Goal: Task Accomplishment & Management: Complete application form

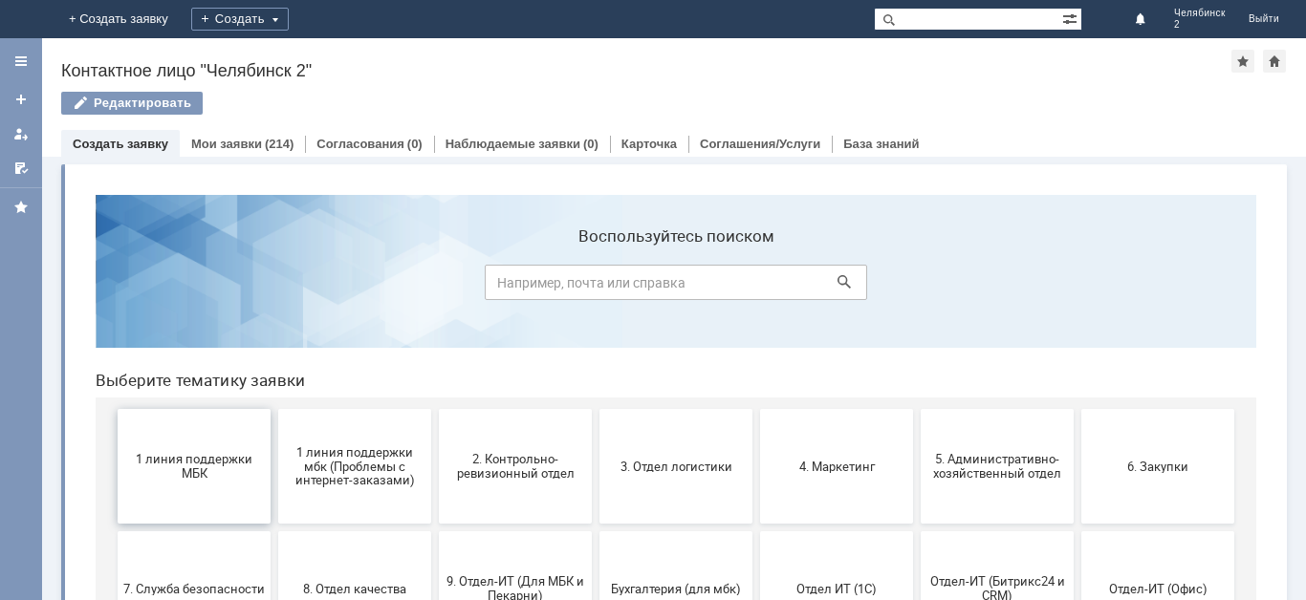
click at [211, 474] on span "1 линия поддержки МБК" at bounding box center [193, 466] width 141 height 29
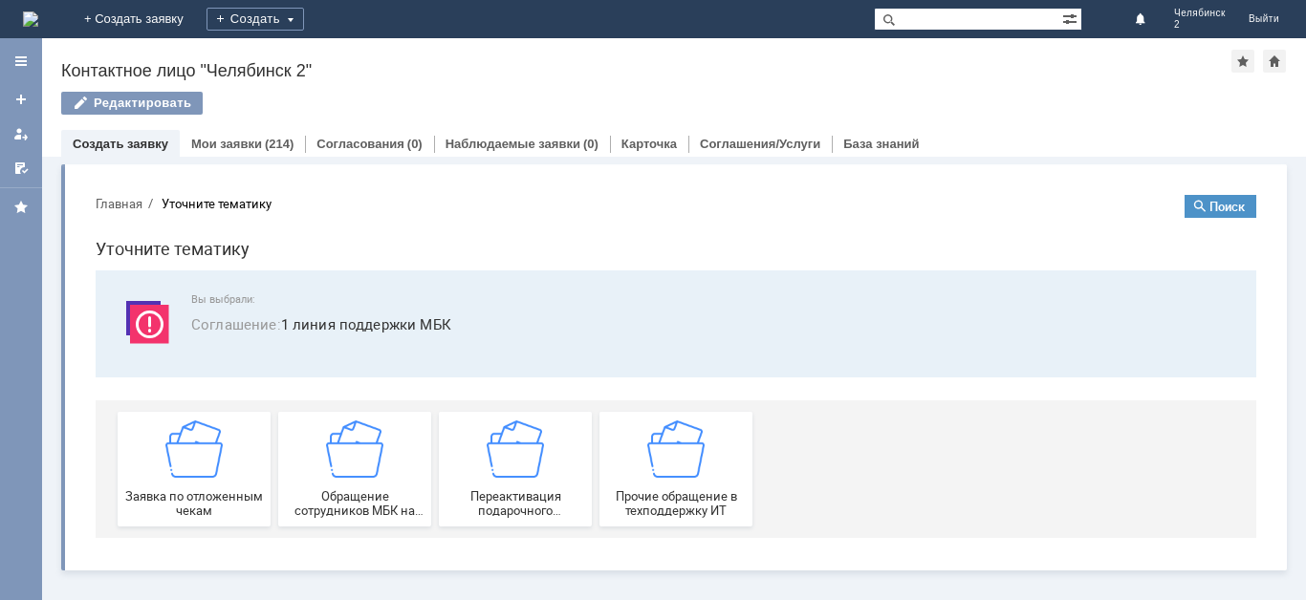
click at [211, 474] on img at bounding box center [193, 449] width 57 height 57
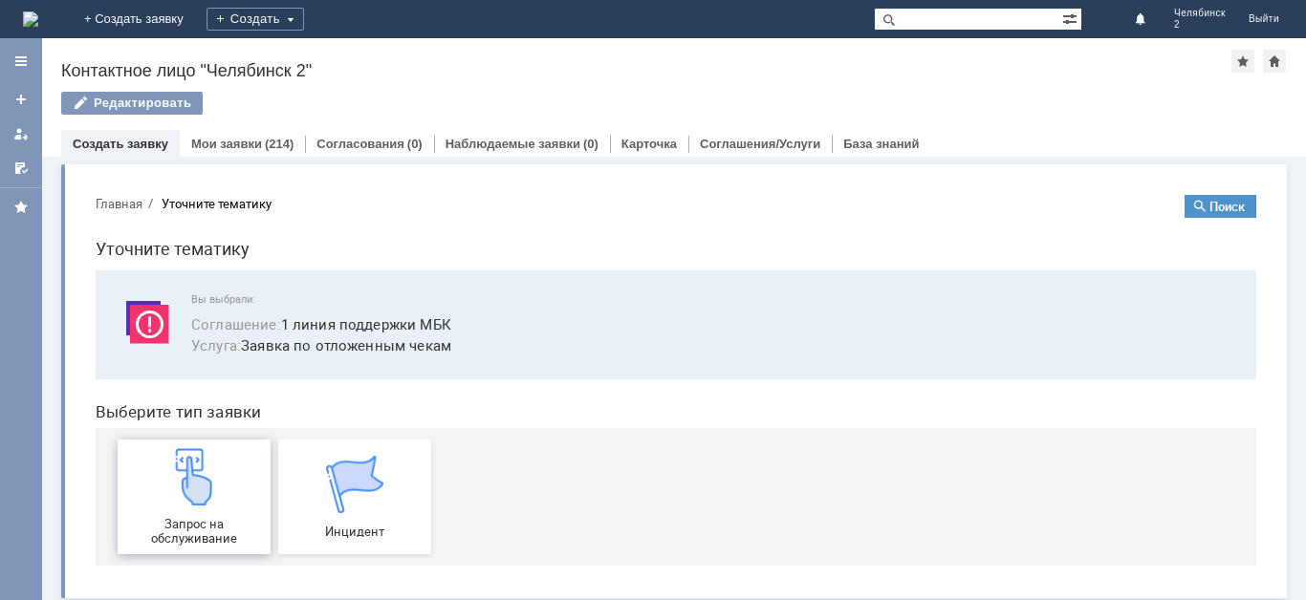
click at [211, 483] on img at bounding box center [193, 476] width 57 height 57
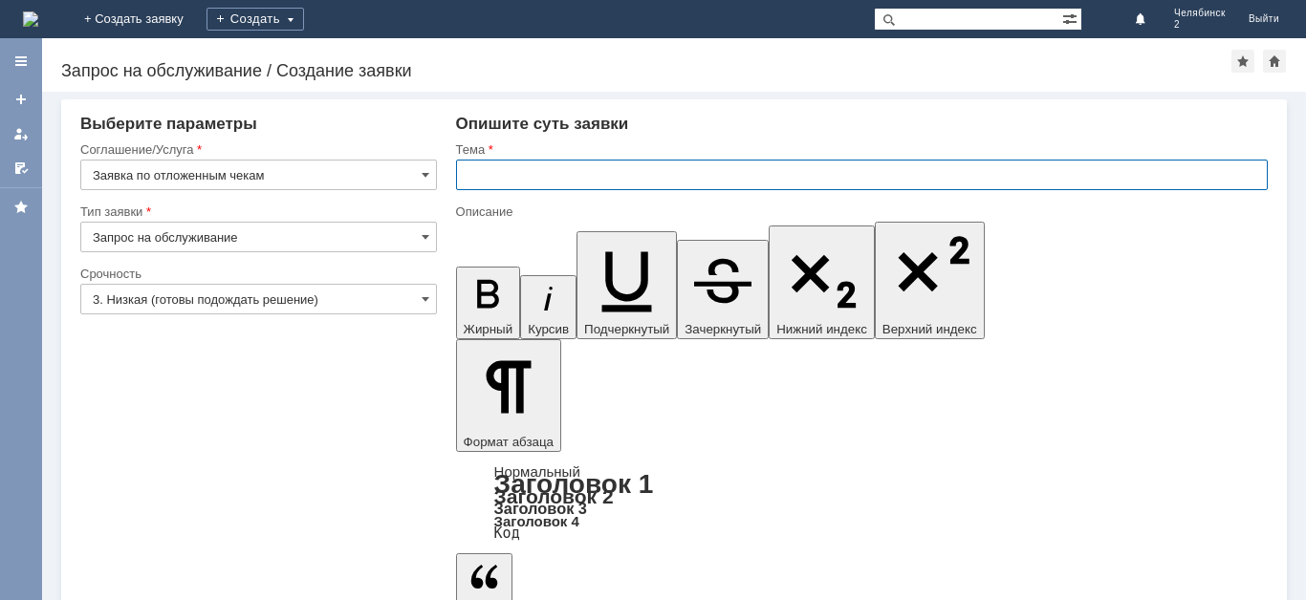
click at [544, 175] on input "text" at bounding box center [862, 175] width 812 height 31
type input "Отложенные чеки"
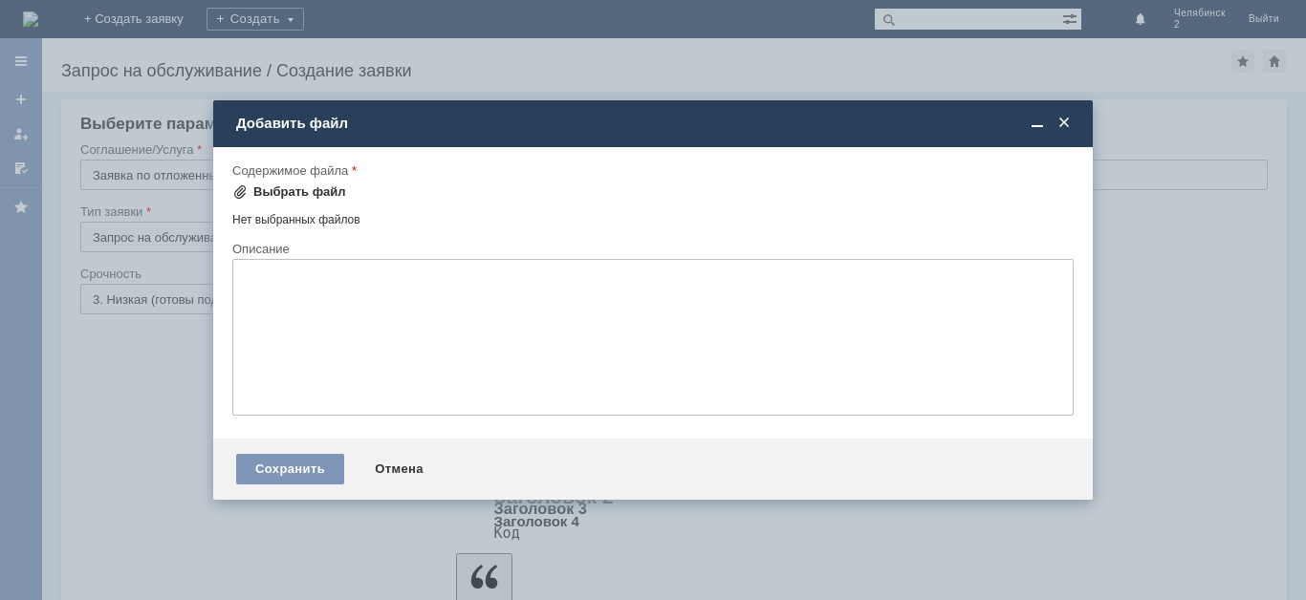
click at [320, 191] on div "Выбрать файл" at bounding box center [299, 191] width 93 height 15
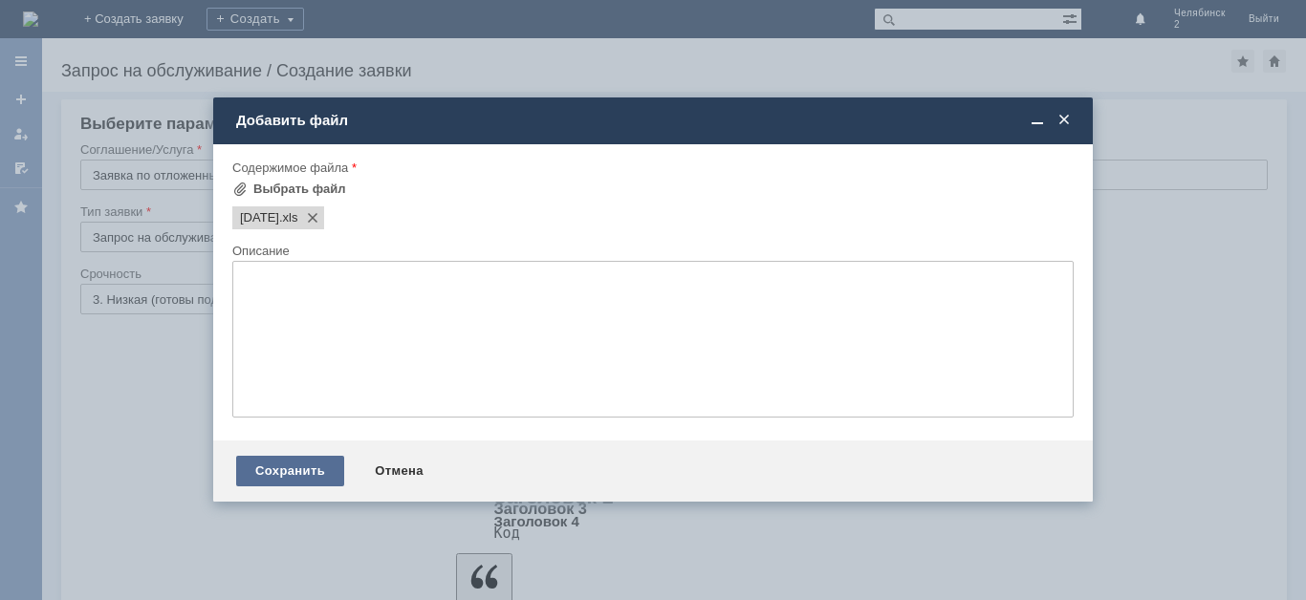
click at [294, 470] on div "Сохранить" at bounding box center [290, 471] width 108 height 31
